Goal: Task Accomplishment & Management: Manage account settings

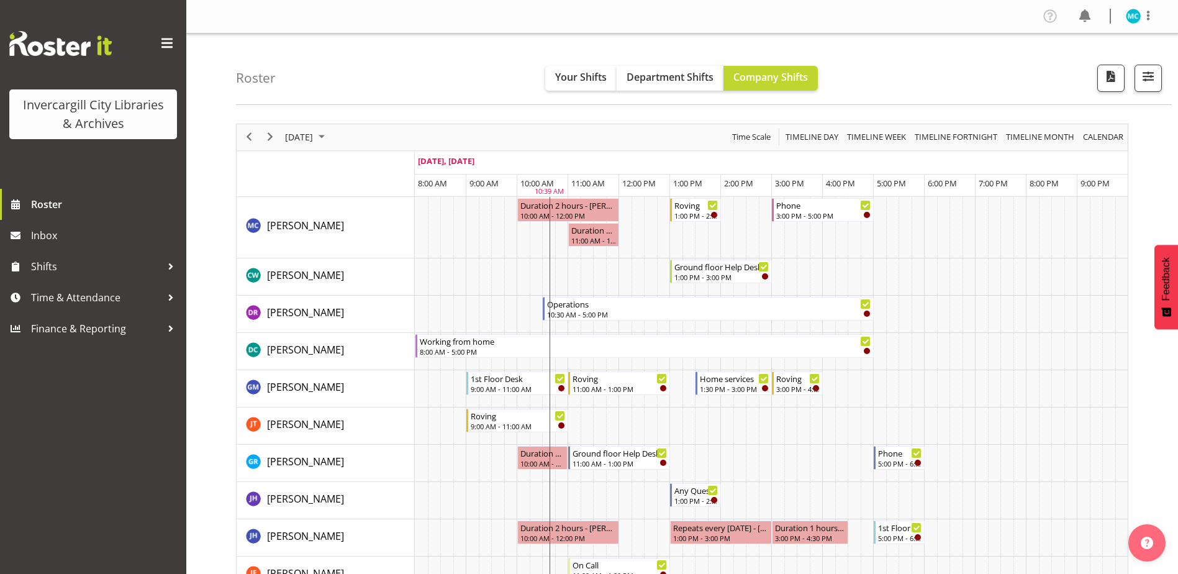
scroll to position [497, 0]
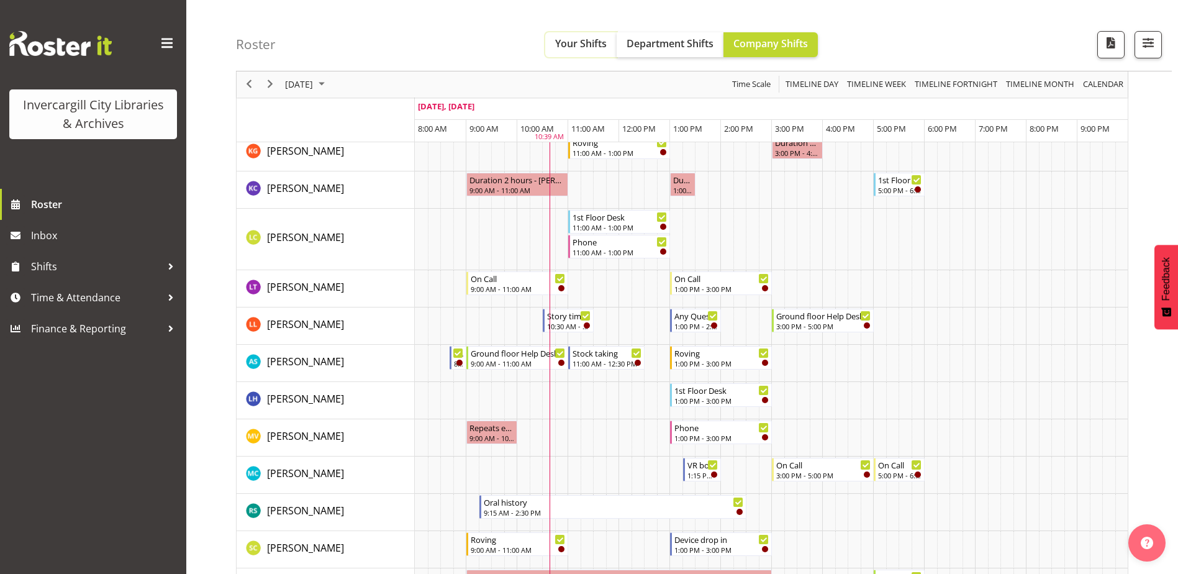
click at [591, 46] on span "Your Shifts" at bounding box center [581, 44] width 52 height 14
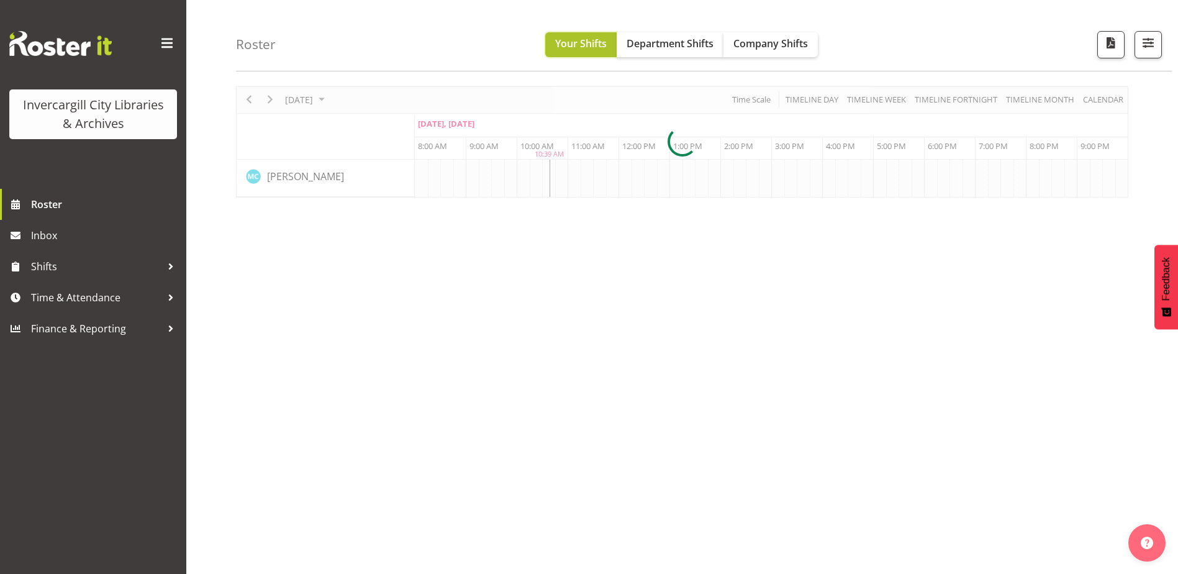
scroll to position [0, 0]
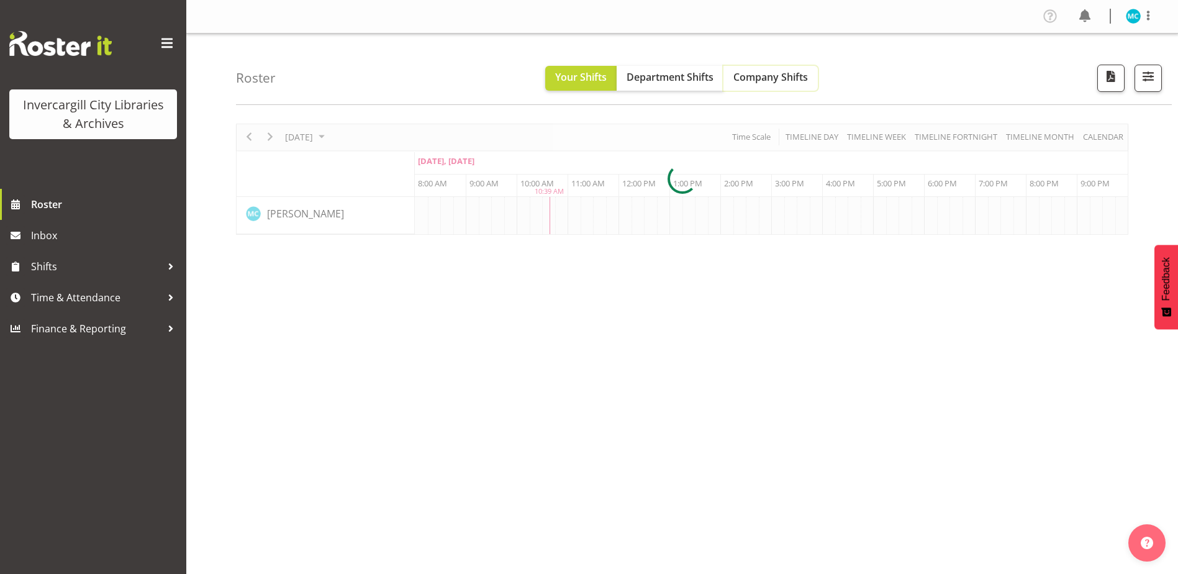
click at [757, 81] on span "Company Shifts" at bounding box center [770, 77] width 74 height 14
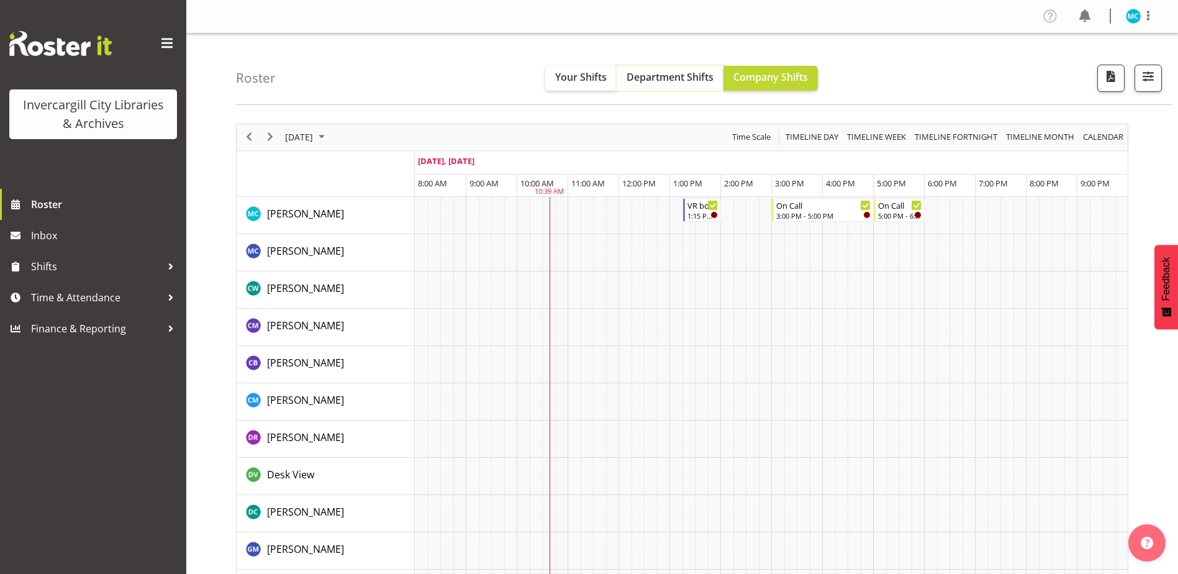
click at [675, 73] on span "Department Shifts" at bounding box center [669, 77] width 87 height 14
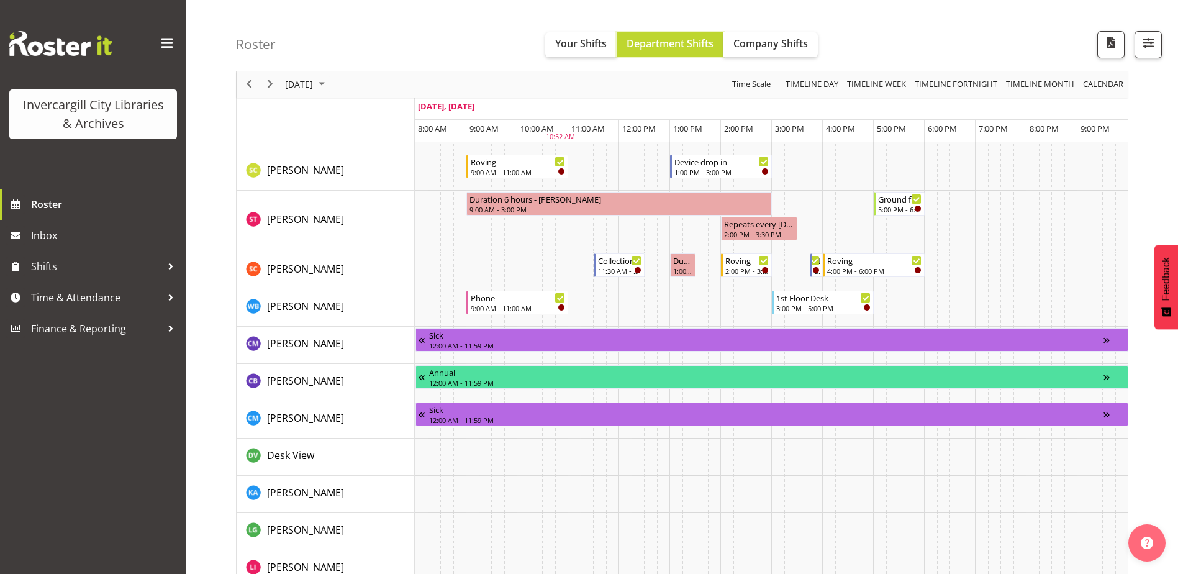
scroll to position [807, 0]
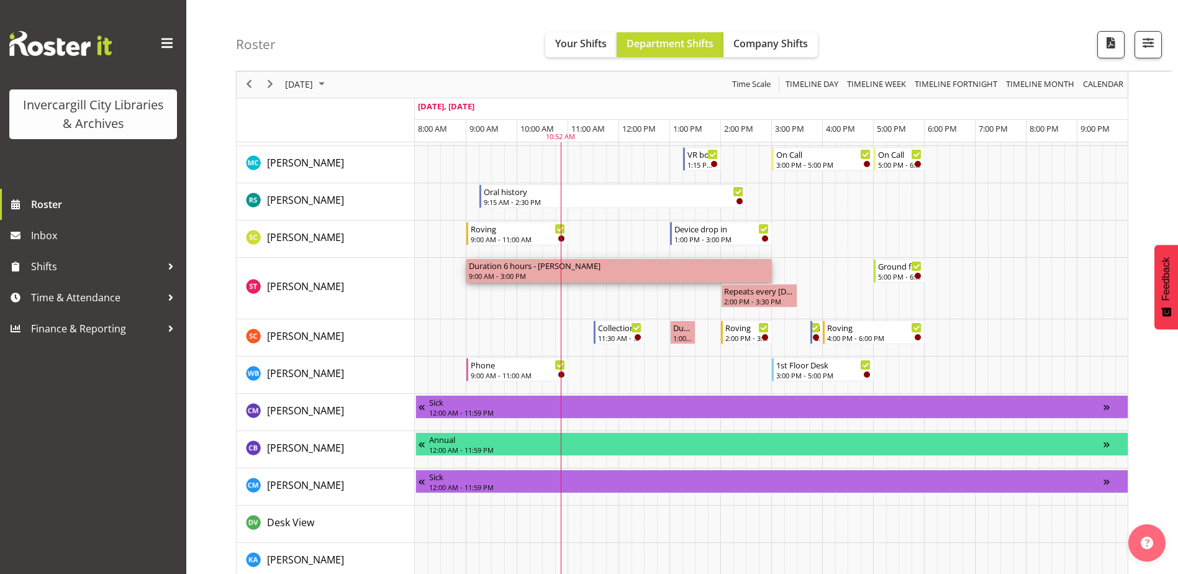
click at [664, 274] on div "9:00 AM - 3:00 PM" at bounding box center [619, 276] width 300 height 10
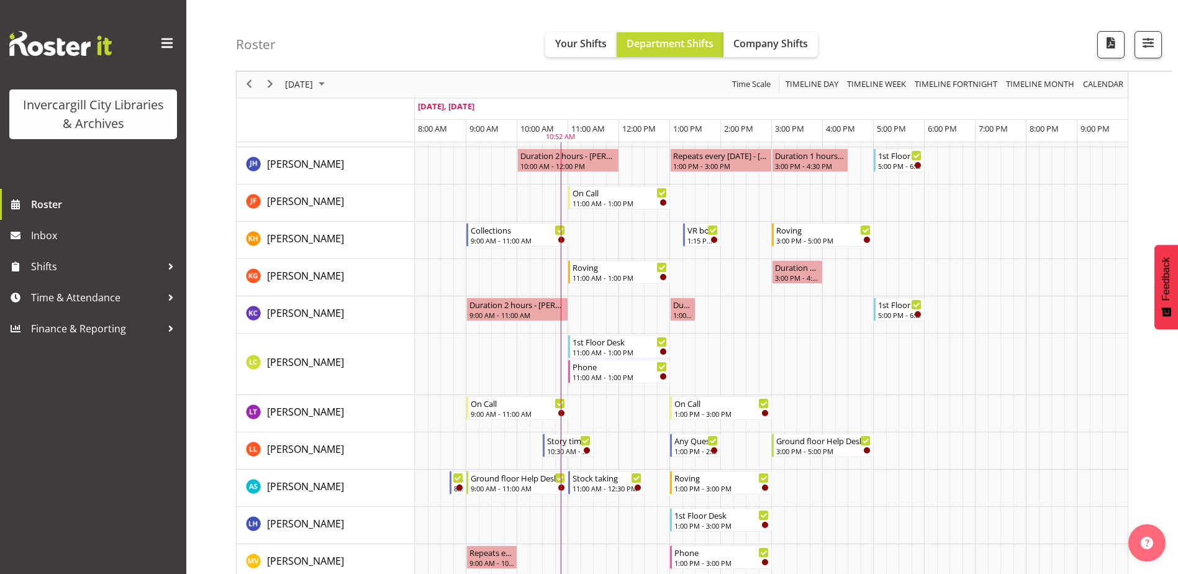
scroll to position [186, 0]
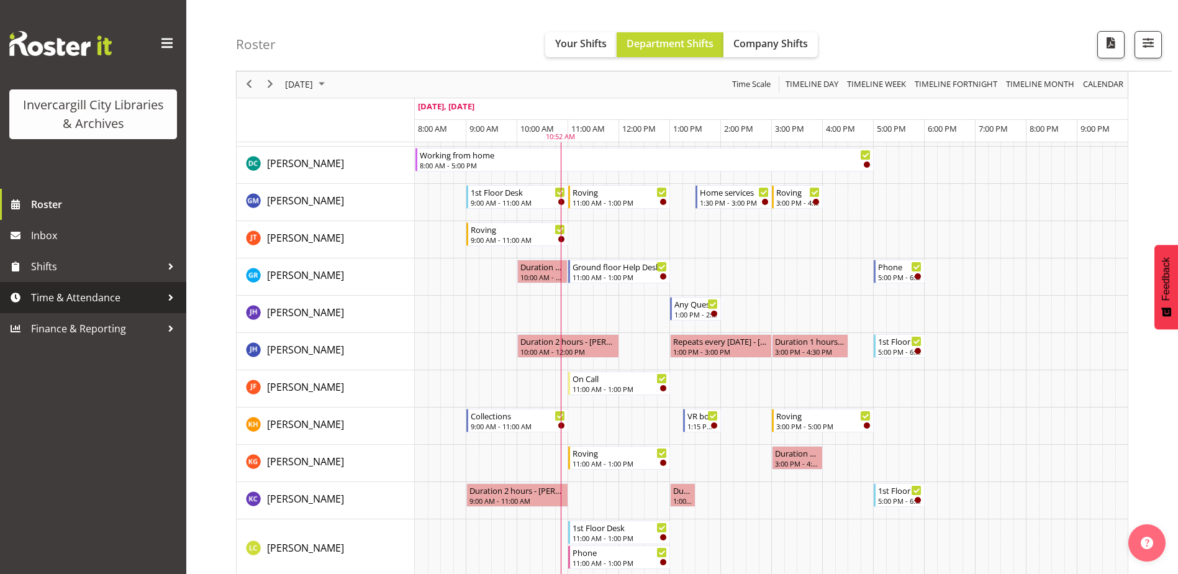
click at [81, 303] on span "Time & Attendance" at bounding box center [96, 297] width 130 height 19
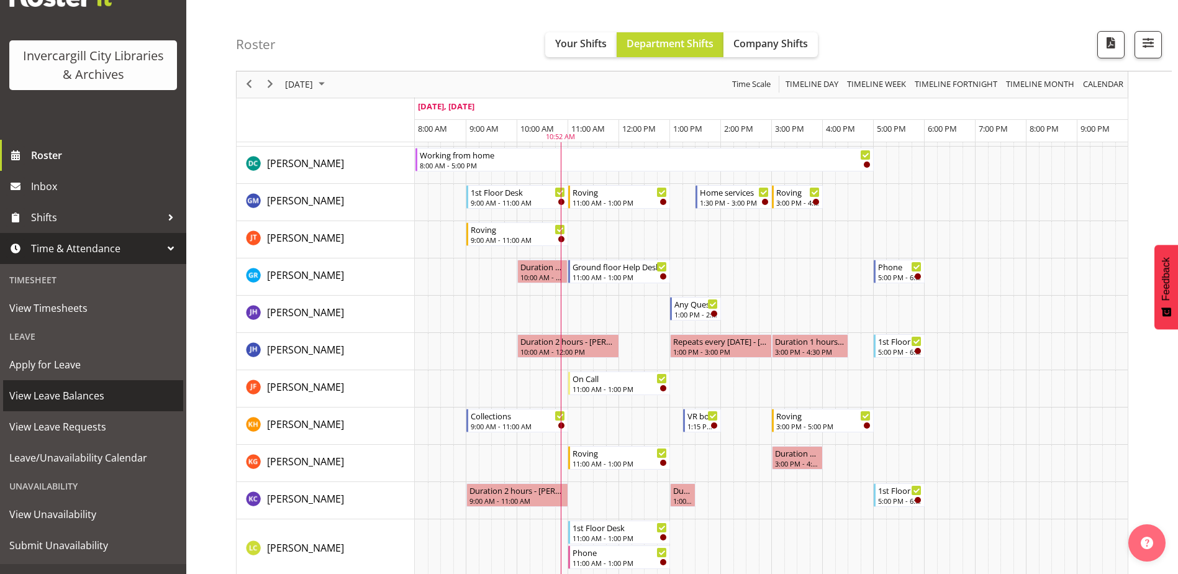
scroll to position [62, 0]
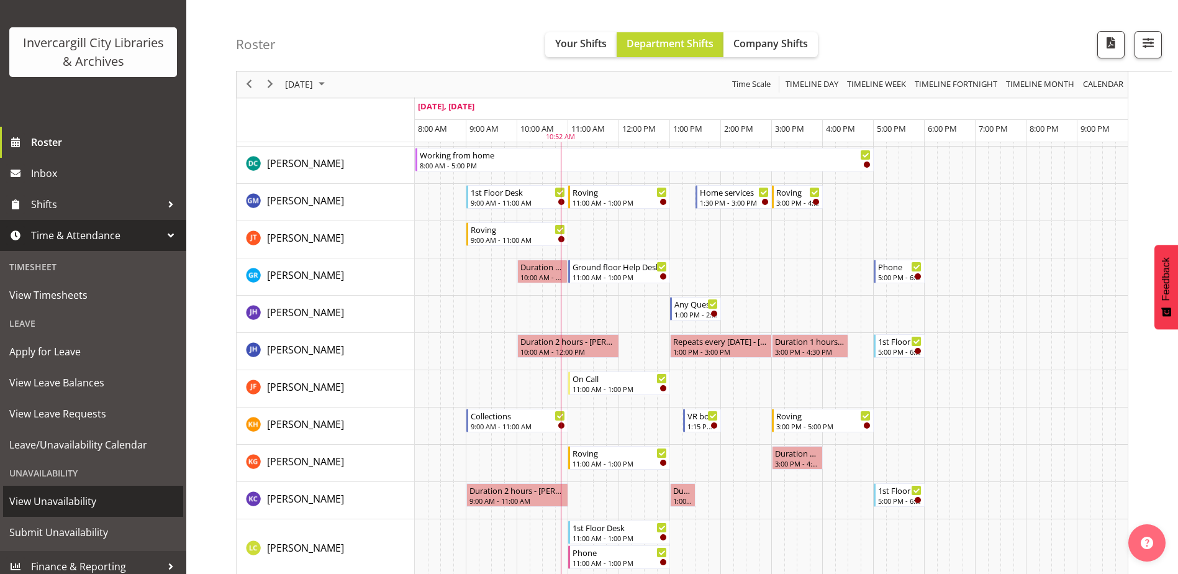
click at [63, 501] on span "View Unavailability" at bounding box center [93, 501] width 168 height 19
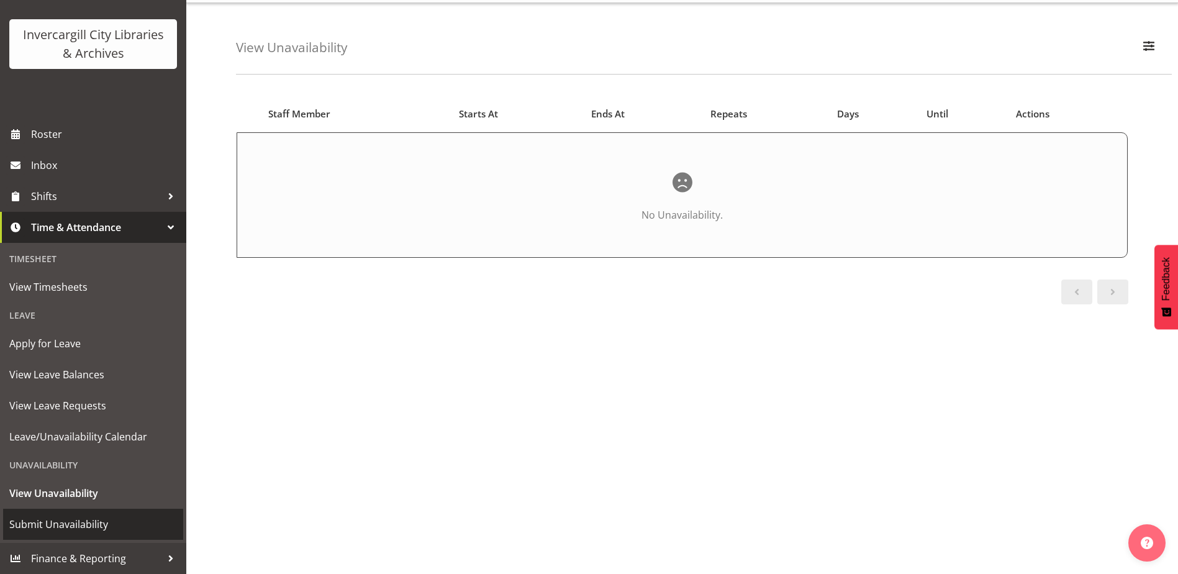
scroll to position [47, 0]
click at [94, 523] on span "Submit Unavailability" at bounding box center [93, 524] width 168 height 19
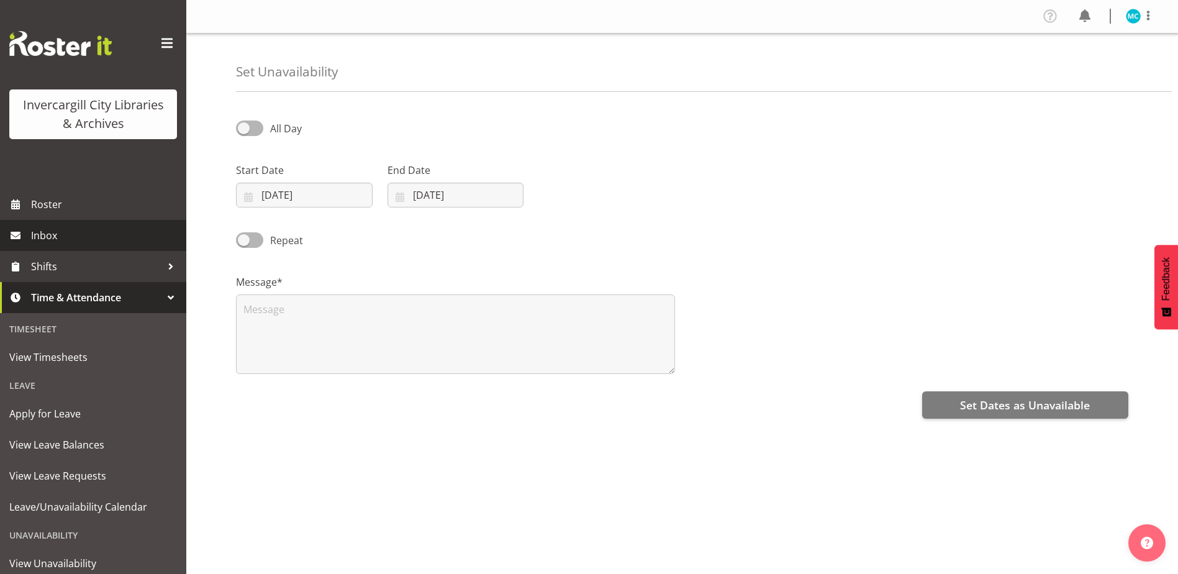
click at [50, 240] on span "Inbox" at bounding box center [105, 235] width 149 height 19
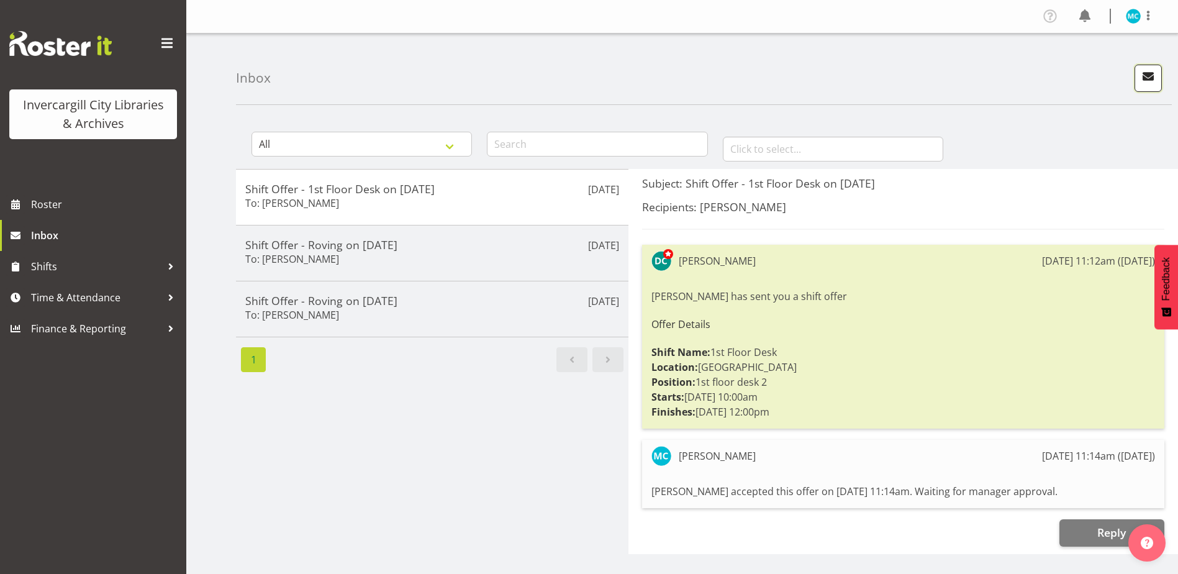
click at [1152, 71] on span "button" at bounding box center [1148, 76] width 16 height 16
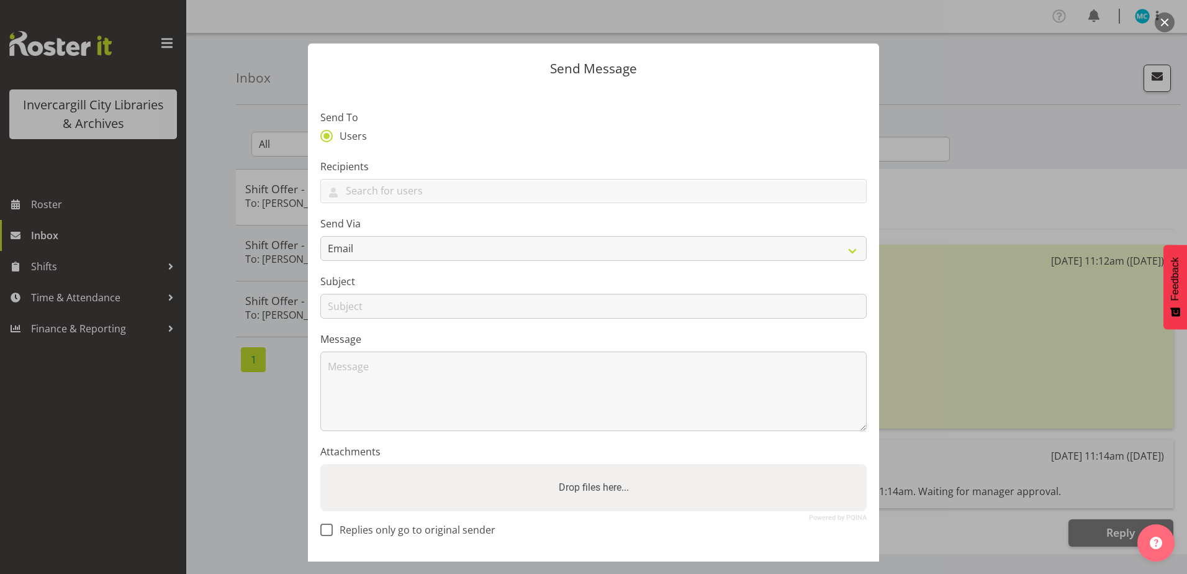
click at [229, 484] on div at bounding box center [593, 287] width 1187 height 574
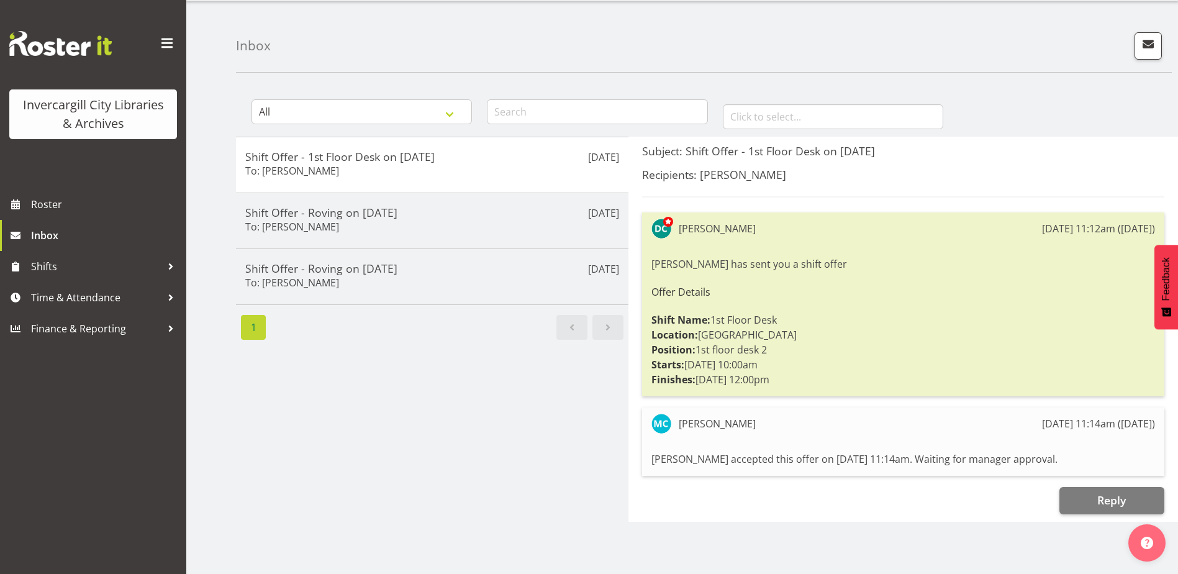
scroll to position [47, 0]
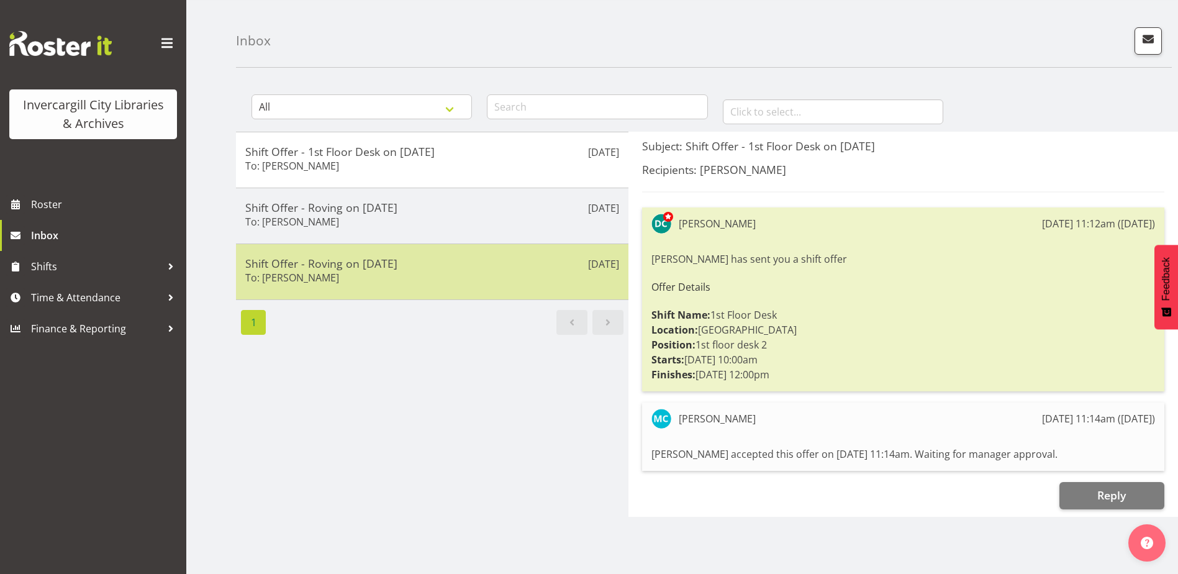
click at [620, 257] on div "Sep 4th Shift Offer - Roving on 13/09/25 To: Donald Cunningham" at bounding box center [432, 271] width 392 height 56
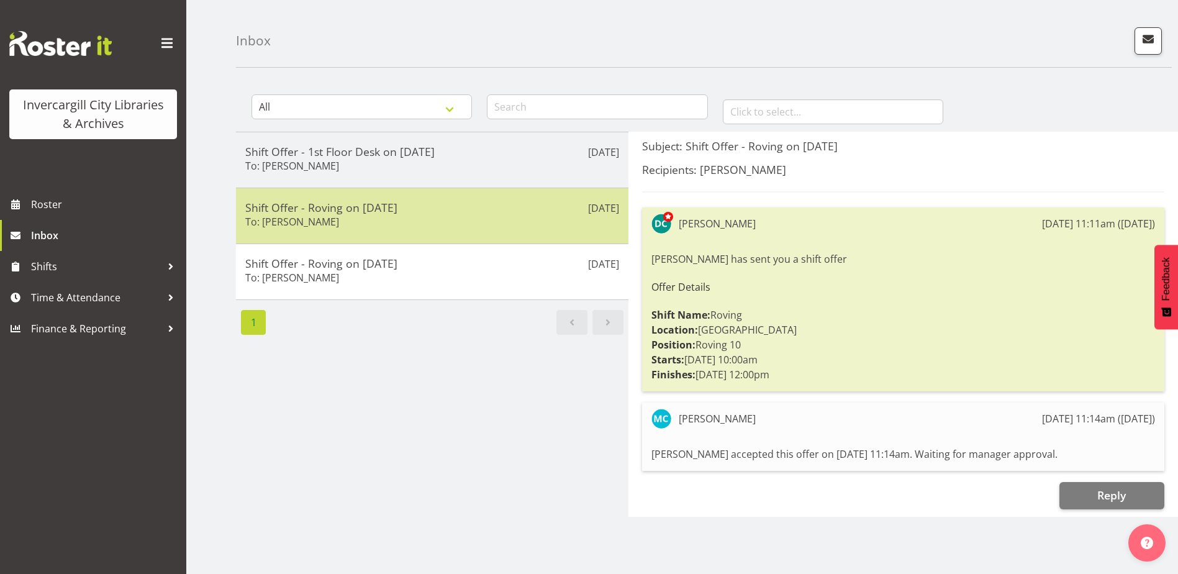
click at [487, 219] on div "Shift Offer - Roving on 13/09/25 To: Donald Cunningham" at bounding box center [432, 216] width 374 height 30
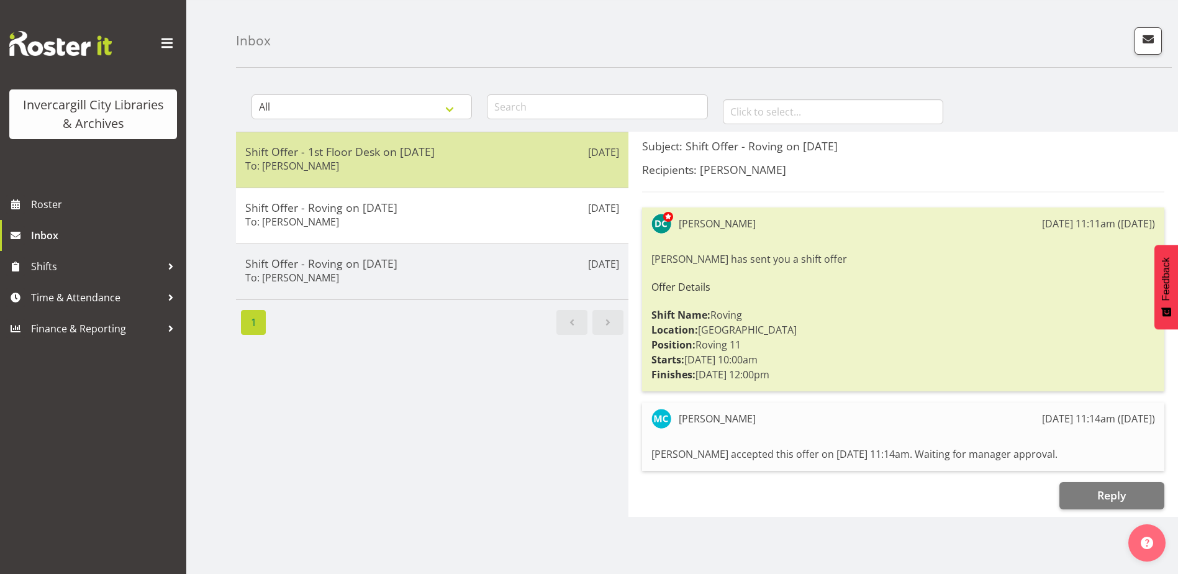
click at [500, 158] on div "Shift Offer - 1st Floor Desk on 13/09/25 To: Donald Cunningham" at bounding box center [432, 160] width 374 height 30
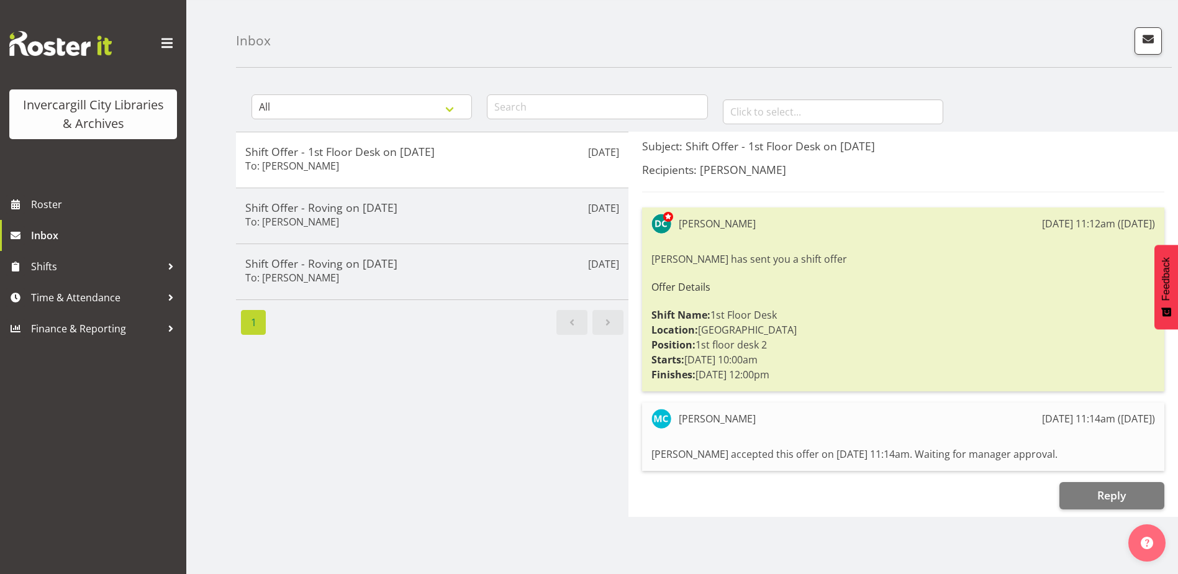
drag, startPoint x: 510, startPoint y: 155, endPoint x: 384, endPoint y: 447, distance: 317.6
click at [384, 447] on div "Sep 4th Shift Offer - 1st Floor Desk on 13/09/25 To: Donald Cunningham Sep 4th …" at bounding box center [432, 324] width 392 height 385
click at [51, 230] on span "Inbox" at bounding box center [105, 235] width 149 height 19
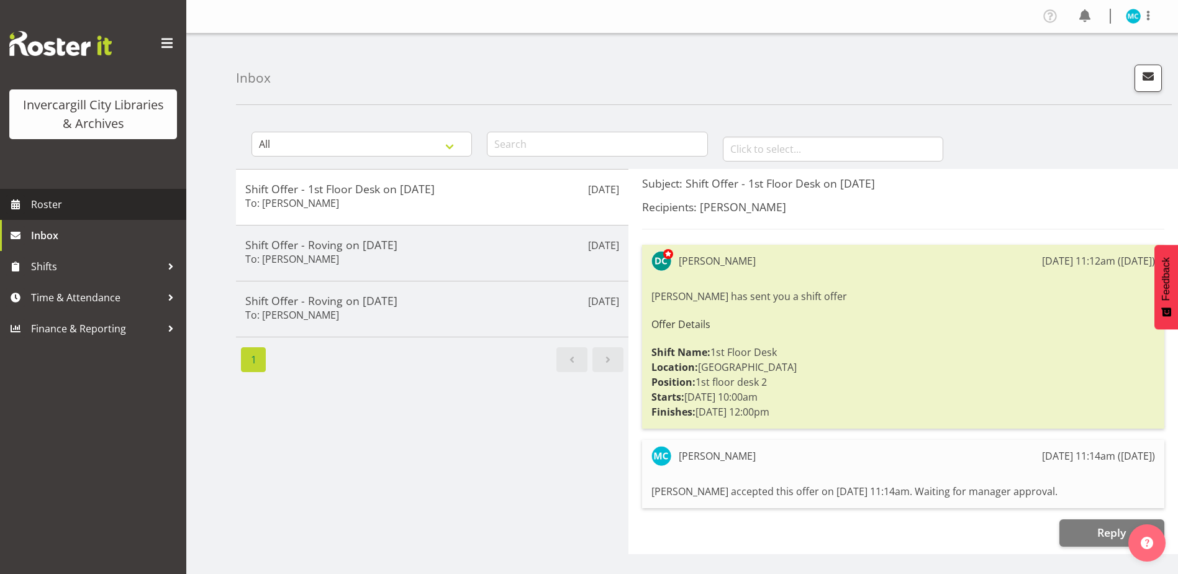
click at [37, 200] on span "Roster" at bounding box center [105, 204] width 149 height 19
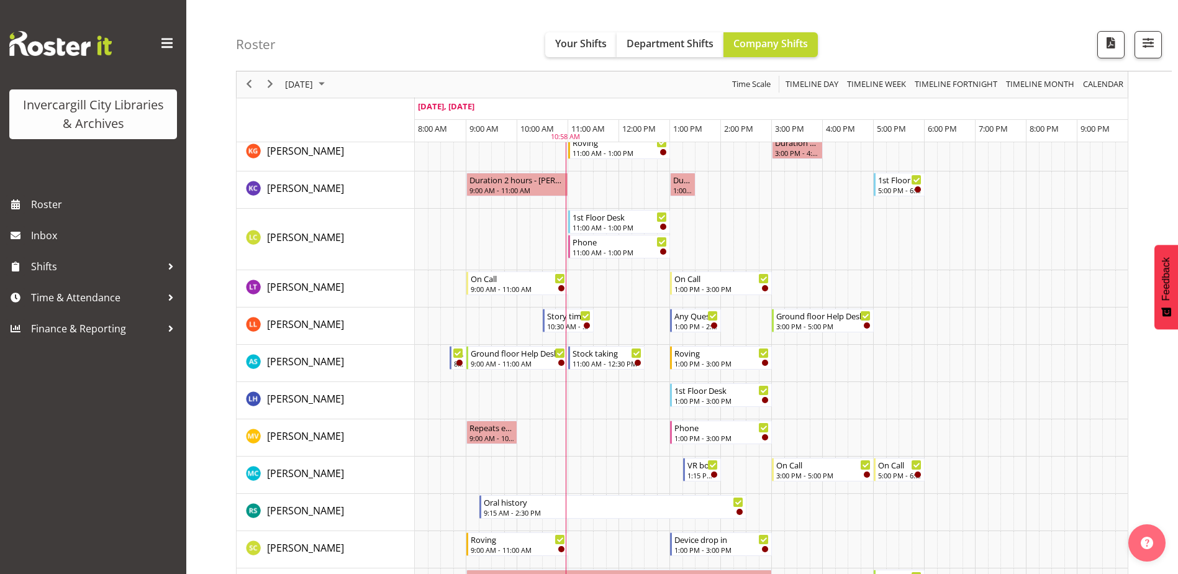
scroll to position [186, 0]
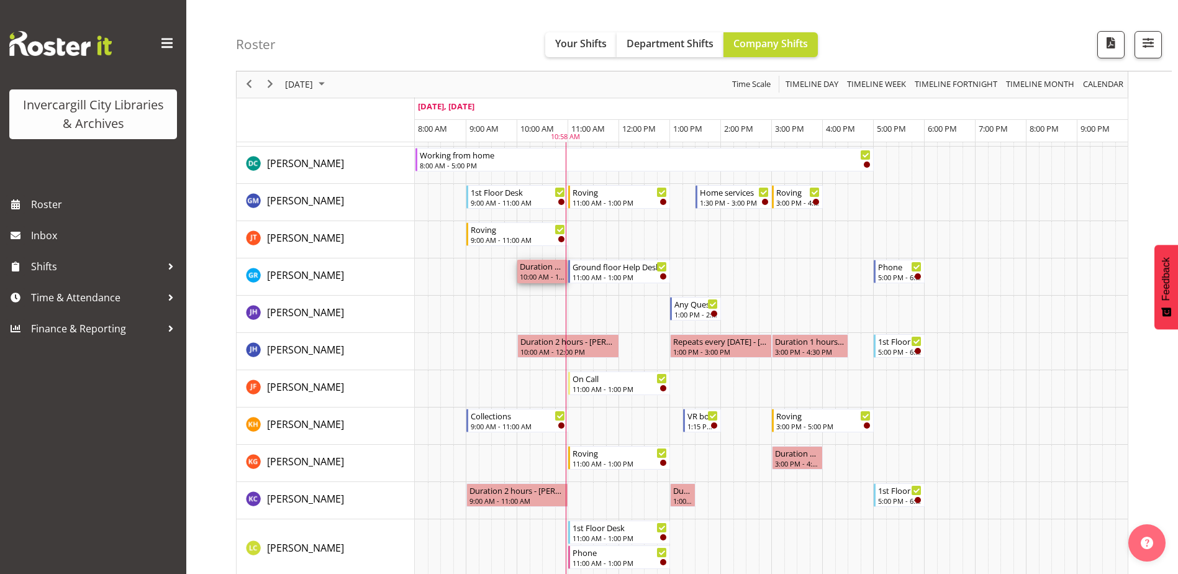
click at [537, 274] on div "10:00 AM - 10:59 AM" at bounding box center [542, 276] width 45 height 10
click at [594, 46] on span "Your Shifts" at bounding box center [581, 44] width 52 height 14
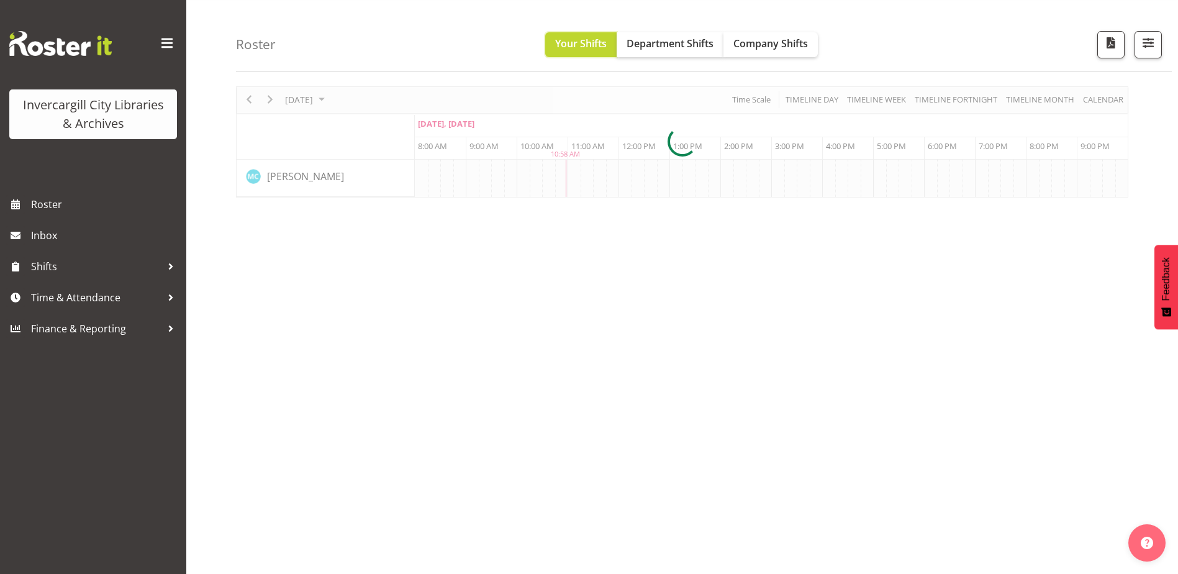
scroll to position [37, 0]
